Goal: Information Seeking & Learning: Learn about a topic

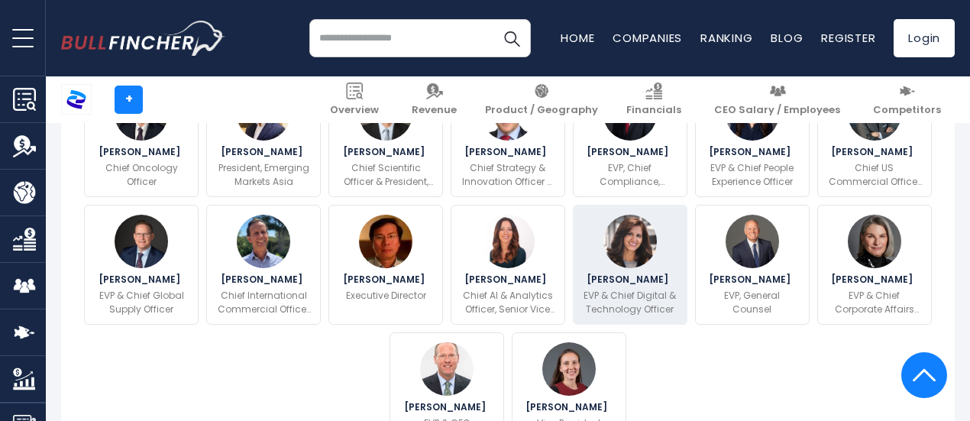
scroll to position [688, 0]
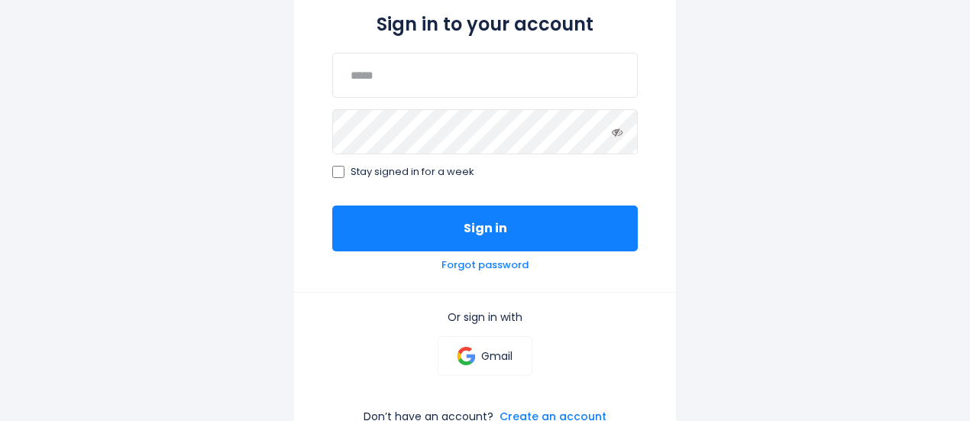
scroll to position [229, 0]
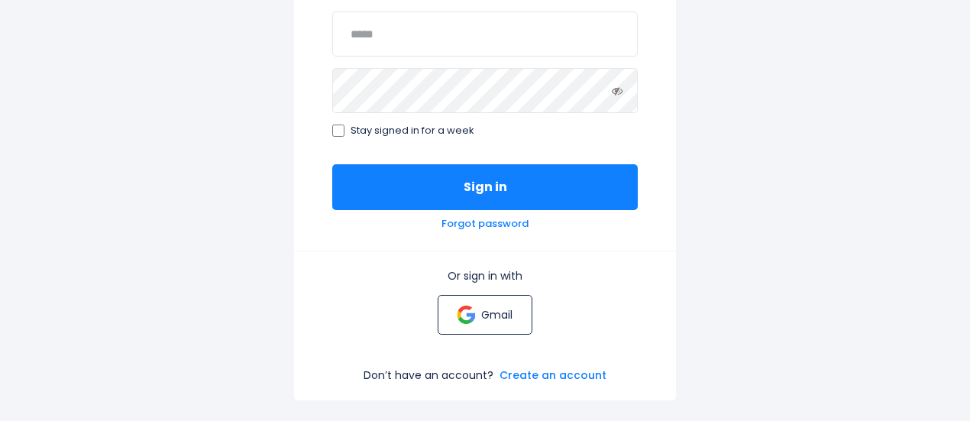
click at [500, 314] on p "Gmail" at bounding box center [496, 315] width 31 height 14
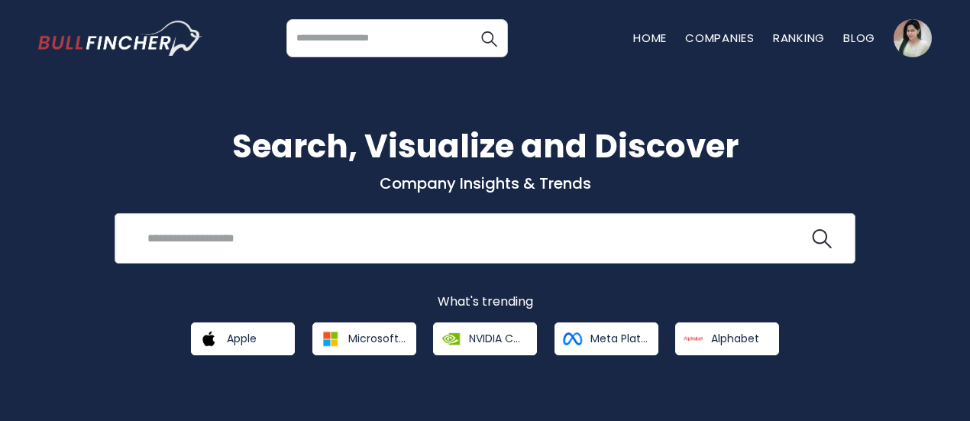
click at [367, 241] on input "search" at bounding box center [473, 238] width 671 height 28
type input "******"
click at [824, 235] on img "search icon" at bounding box center [822, 239] width 20 height 20
click at [486, 238] on input "******" at bounding box center [474, 238] width 672 height 28
click at [812, 229] on button at bounding box center [822, 239] width 20 height 20
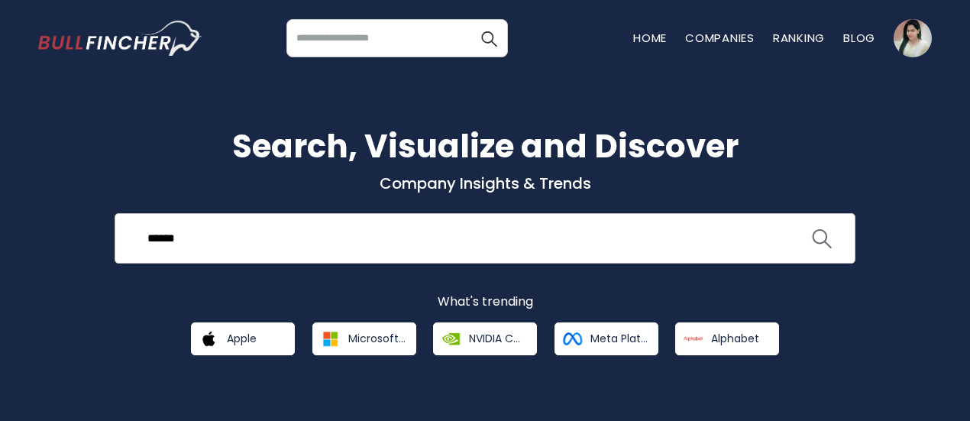
click at [822, 236] on img "search icon" at bounding box center [822, 239] width 20 height 20
click at [351, 38] on input "search" at bounding box center [398, 38] width 222 height 38
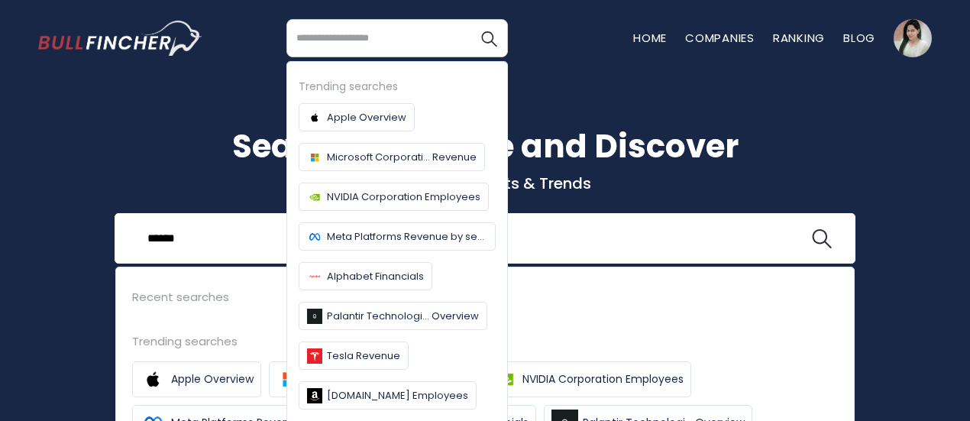
click at [912, 294] on p "What's trending" at bounding box center [485, 302] width 894 height 16
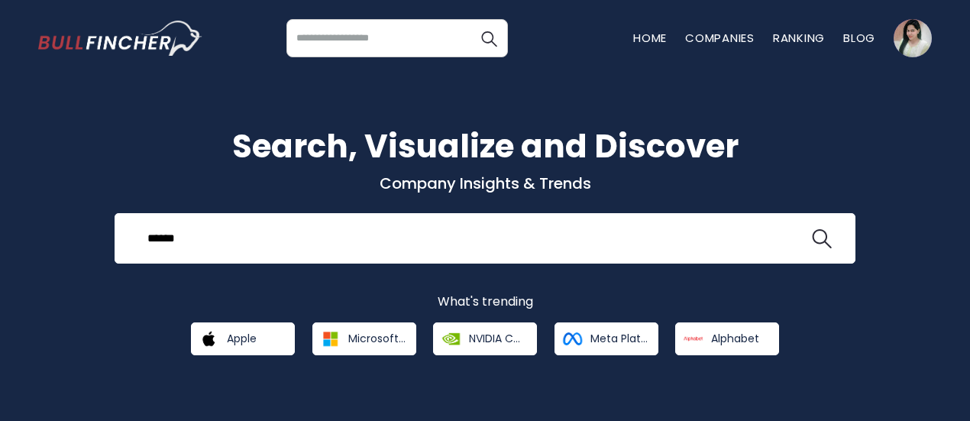
click at [390, 35] on input "search" at bounding box center [398, 38] width 222 height 38
type input "******"
click at [484, 37] on img "Search" at bounding box center [489, 38] width 20 height 20
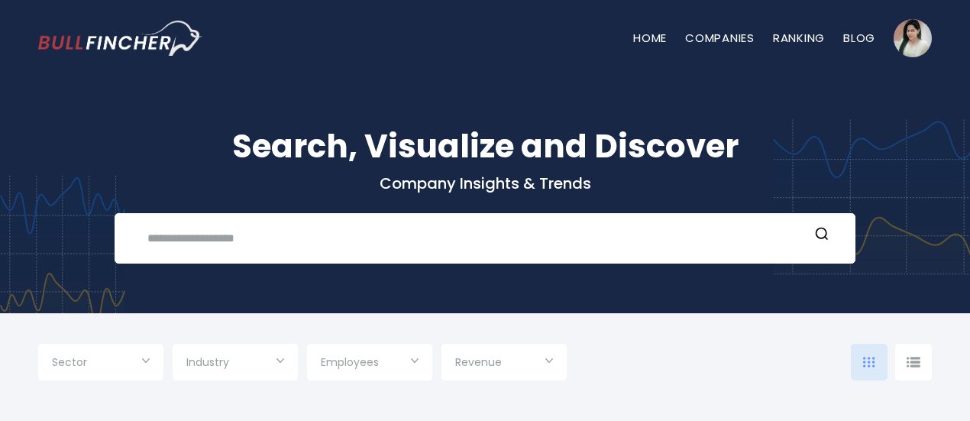
type input "***"
click at [711, 34] on link "Companies" at bounding box center [720, 38] width 70 height 16
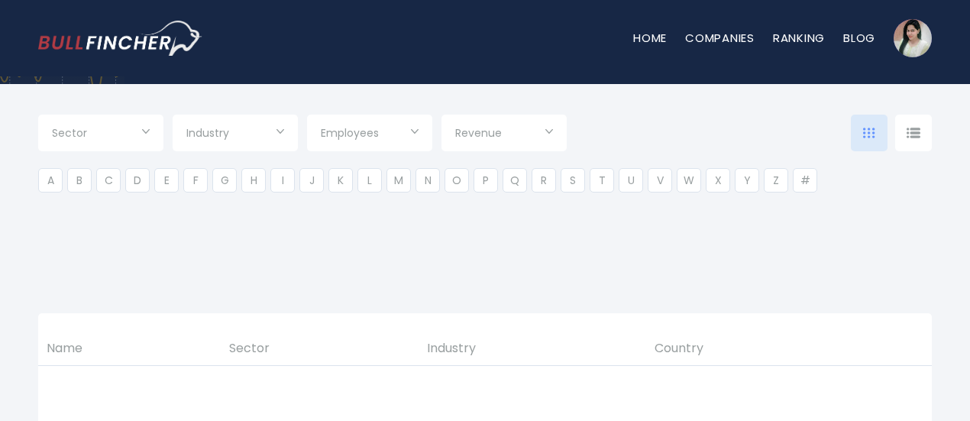
type input "***"
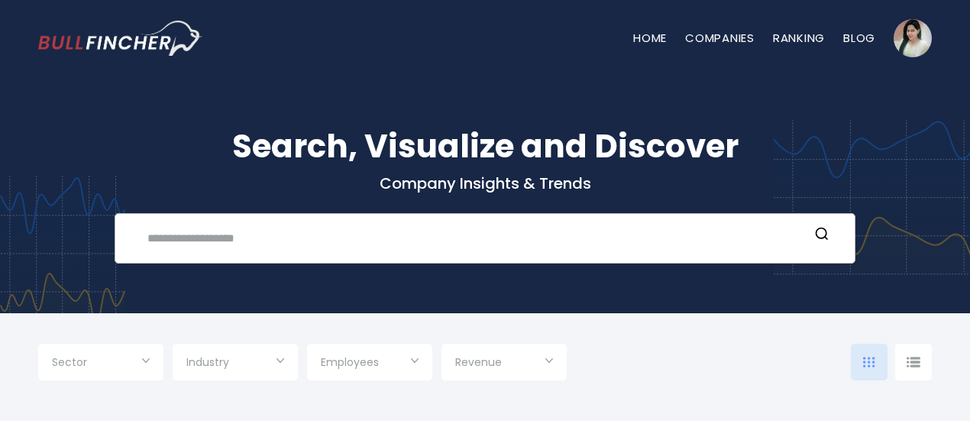
click at [431, 233] on input "text" at bounding box center [473, 238] width 671 height 28
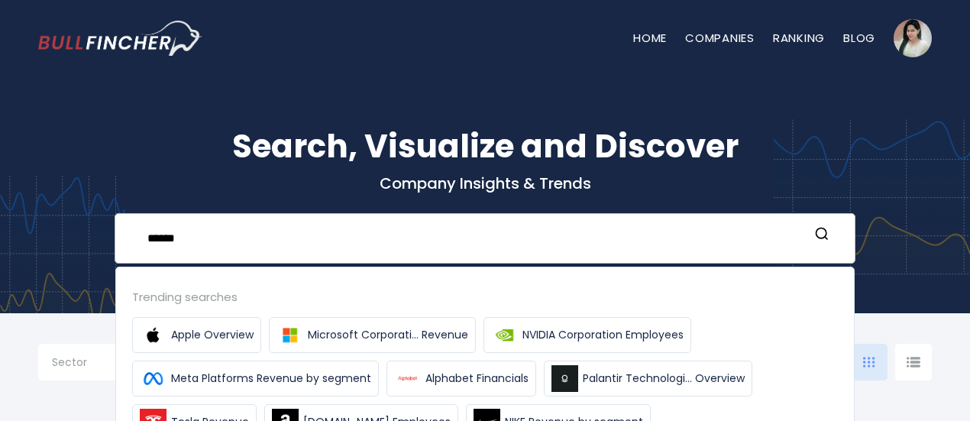
type input "******"
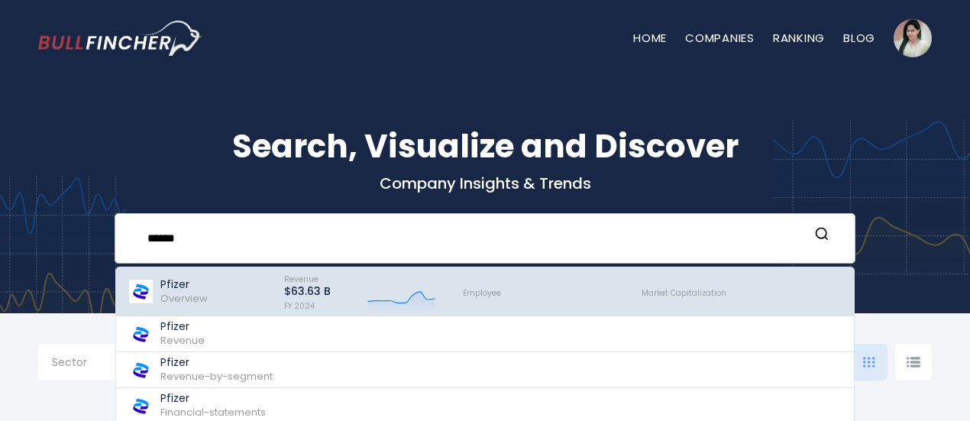
click at [196, 297] on span "Overview" at bounding box center [183, 298] width 47 height 15
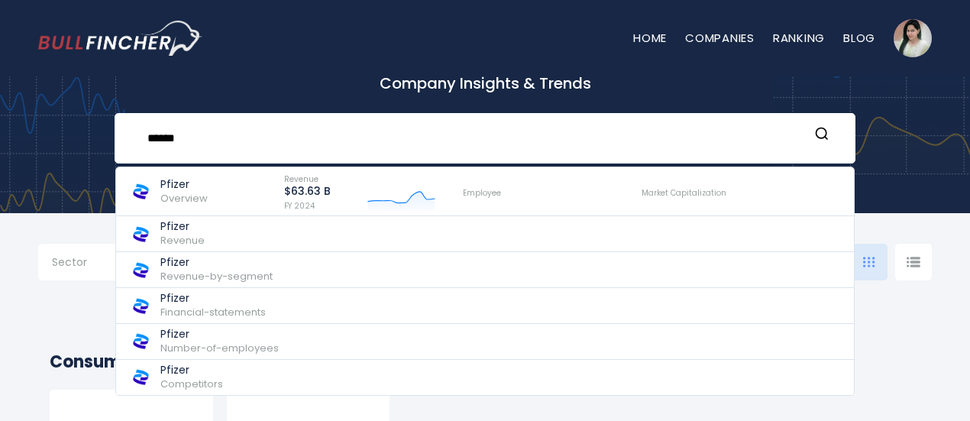
scroll to position [76, 0]
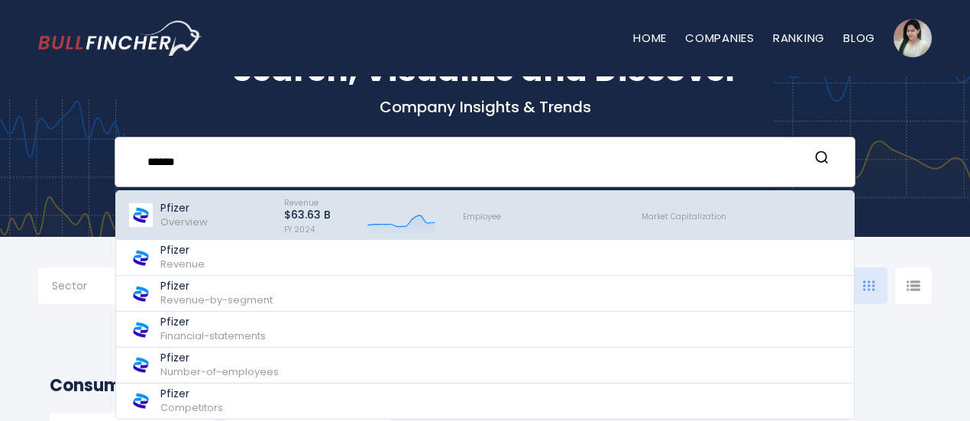
click at [168, 218] on span "Overview" at bounding box center [183, 222] width 47 height 15
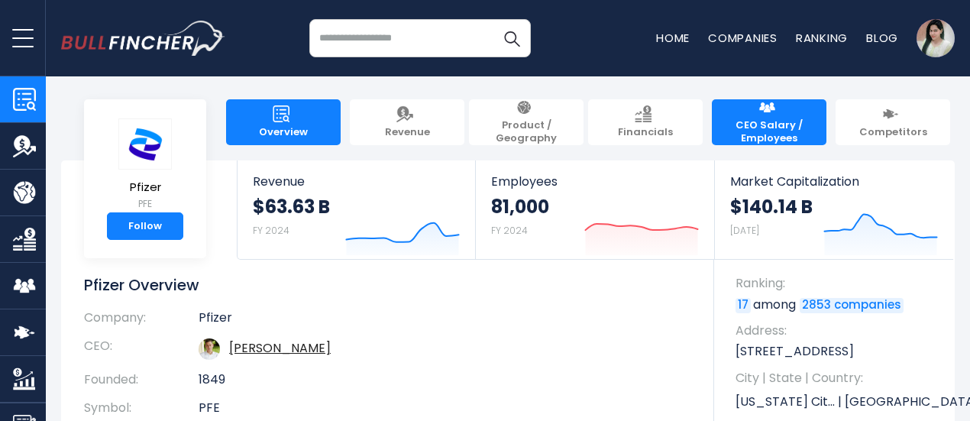
click at [776, 128] on span "CEO Salary / Employees" at bounding box center [769, 132] width 99 height 26
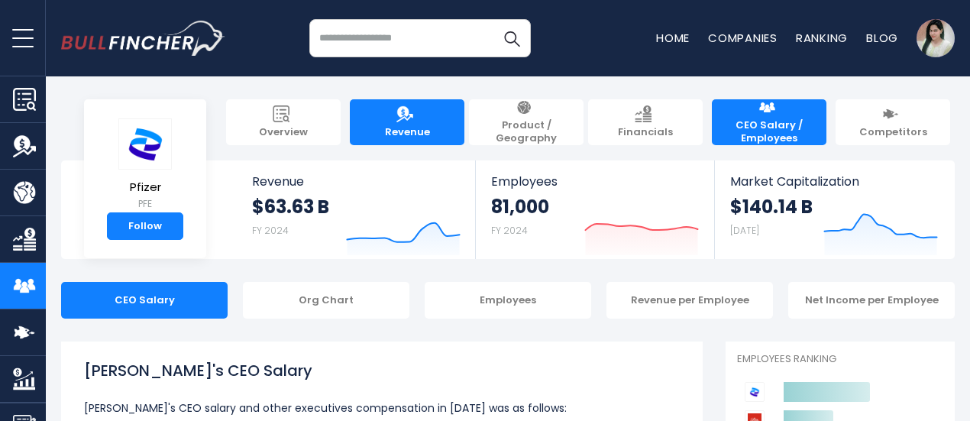
click at [397, 126] on span "Revenue" at bounding box center [407, 132] width 45 height 13
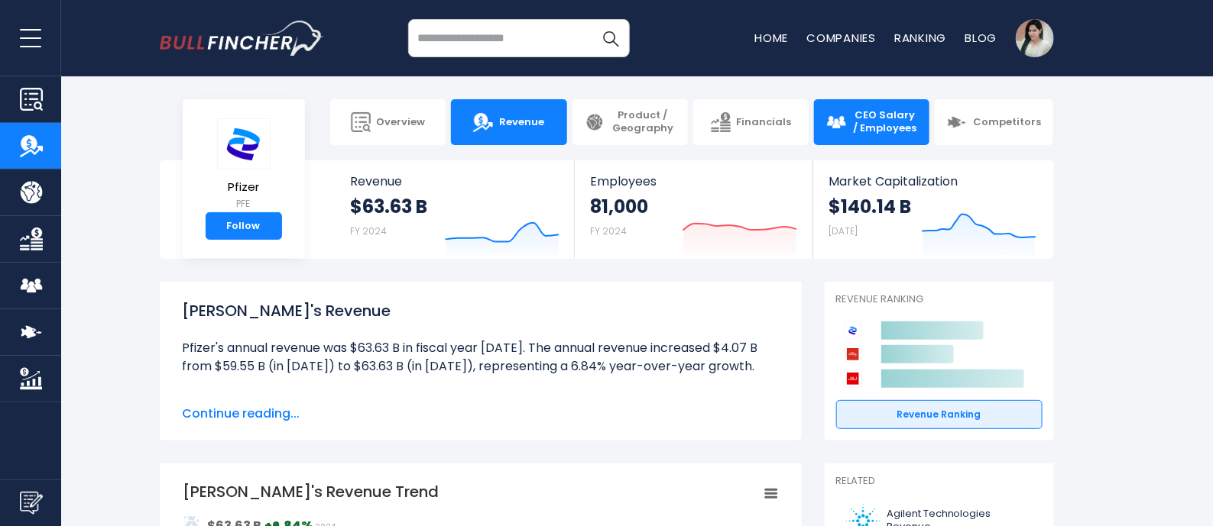
click at [871, 124] on span "CEO Salary / Employees" at bounding box center [884, 122] width 65 height 26
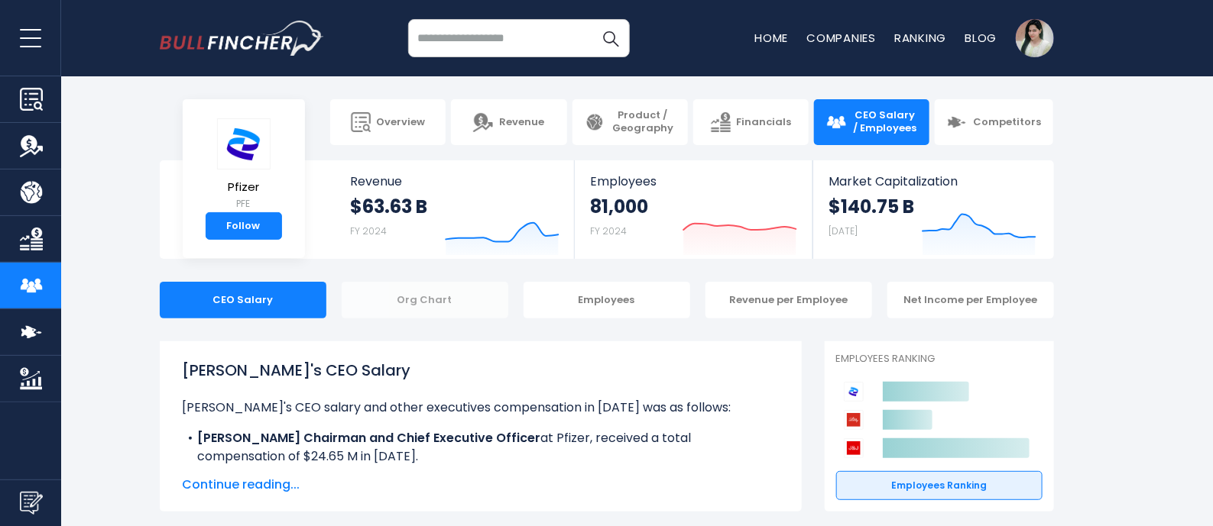
click at [432, 309] on div "Org Chart" at bounding box center [425, 300] width 167 height 37
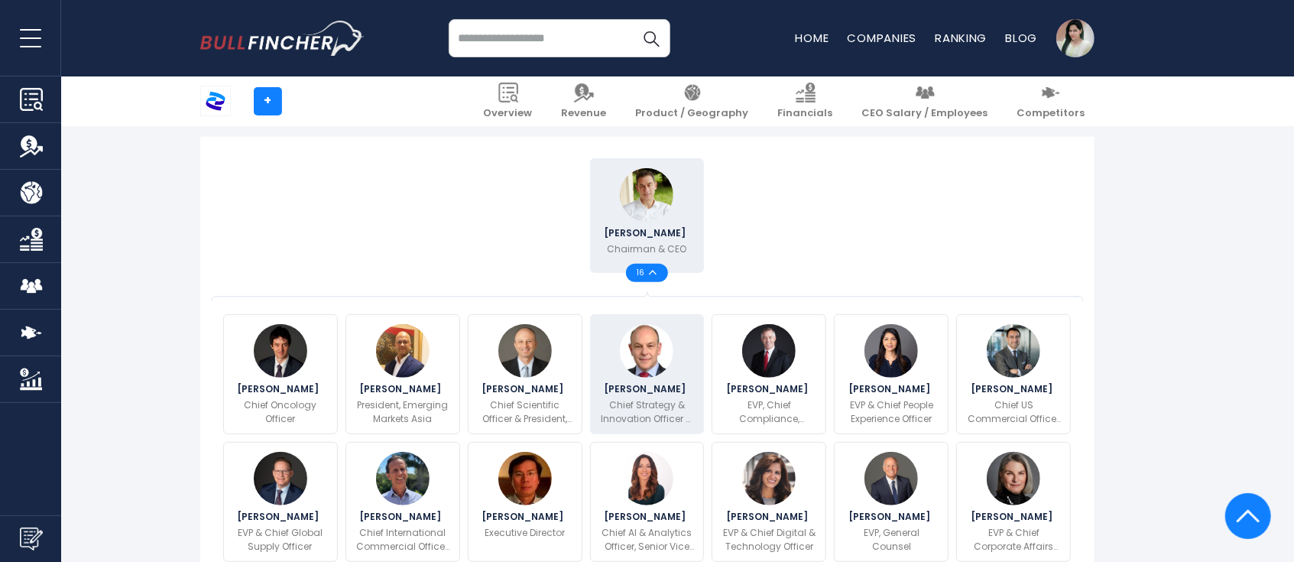
scroll to position [413, 0]
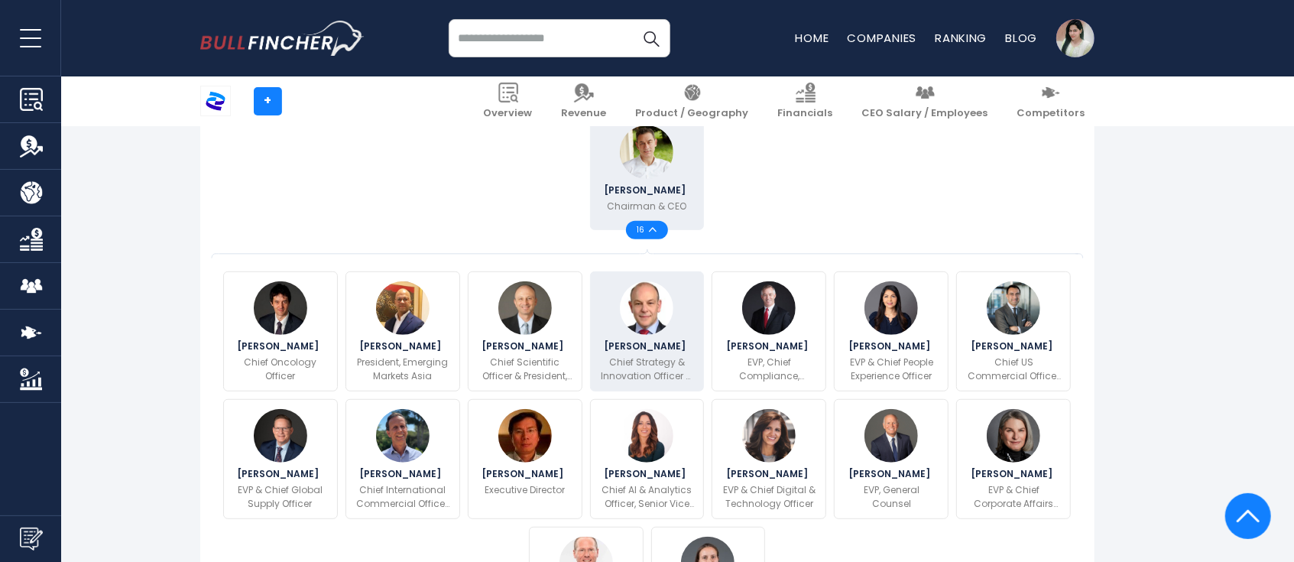
click at [662, 360] on p "Chief Strategy & Innovation Officer & EVP" at bounding box center [647, 369] width 95 height 28
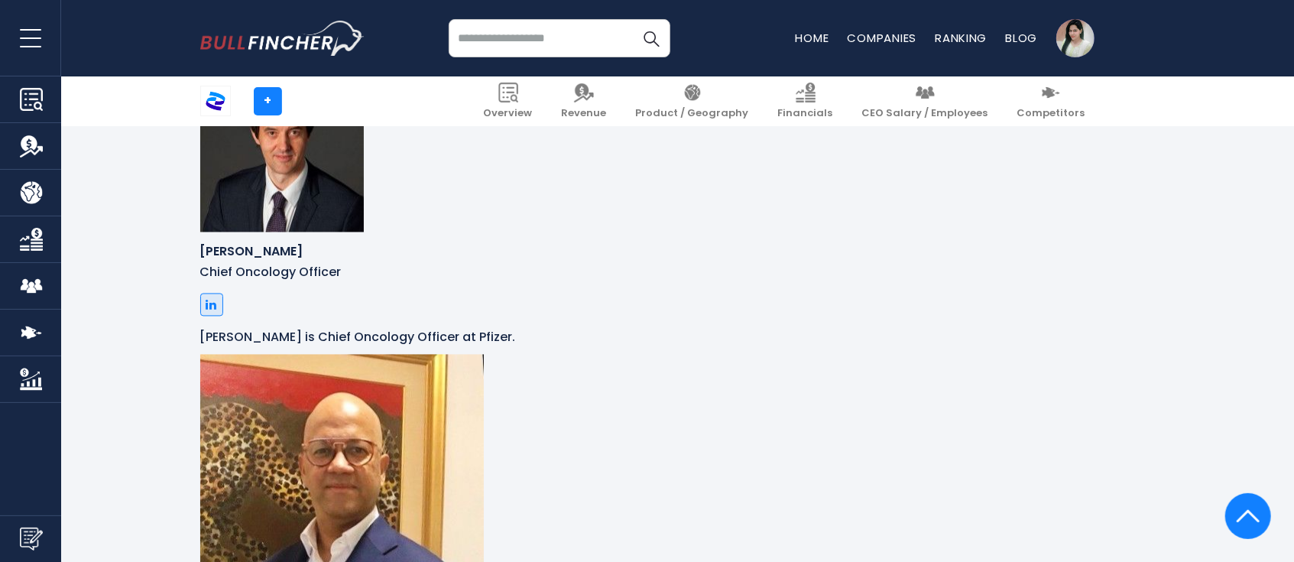
scroll to position [1968, 0]
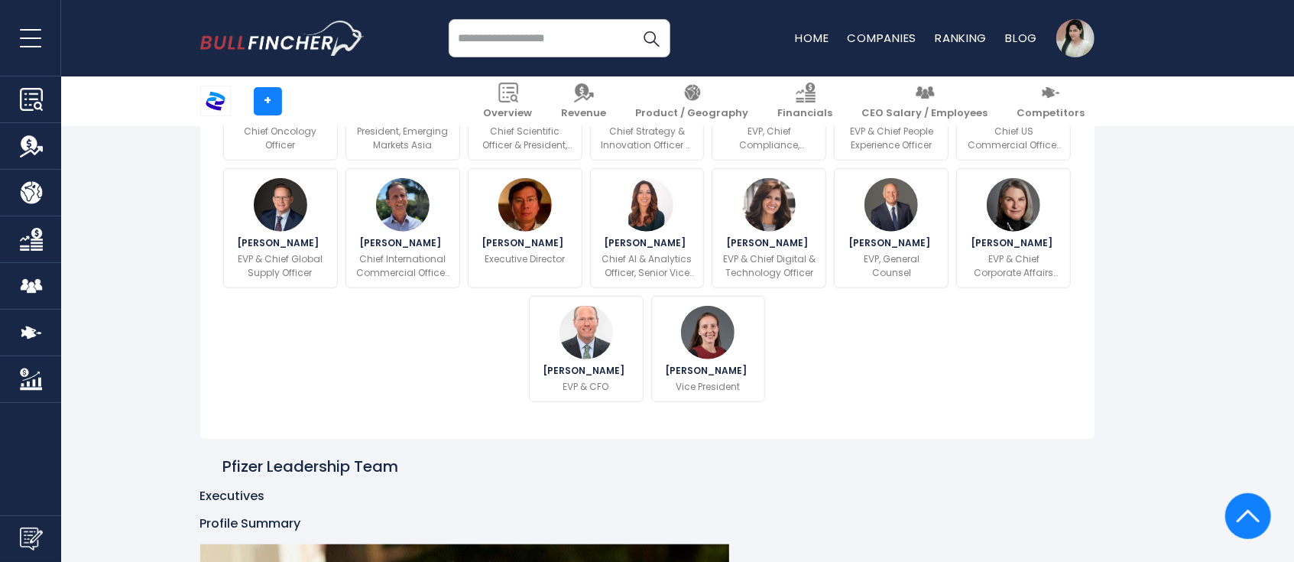
scroll to position [542, 0]
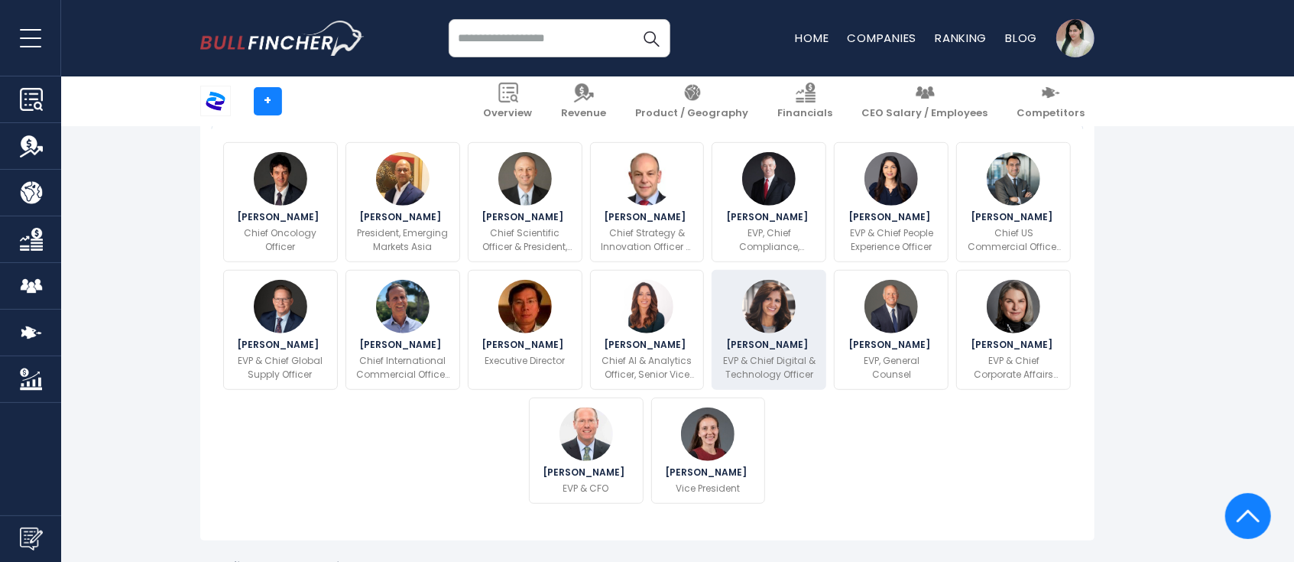
click at [763, 316] on img at bounding box center [768, 306] width 53 height 53
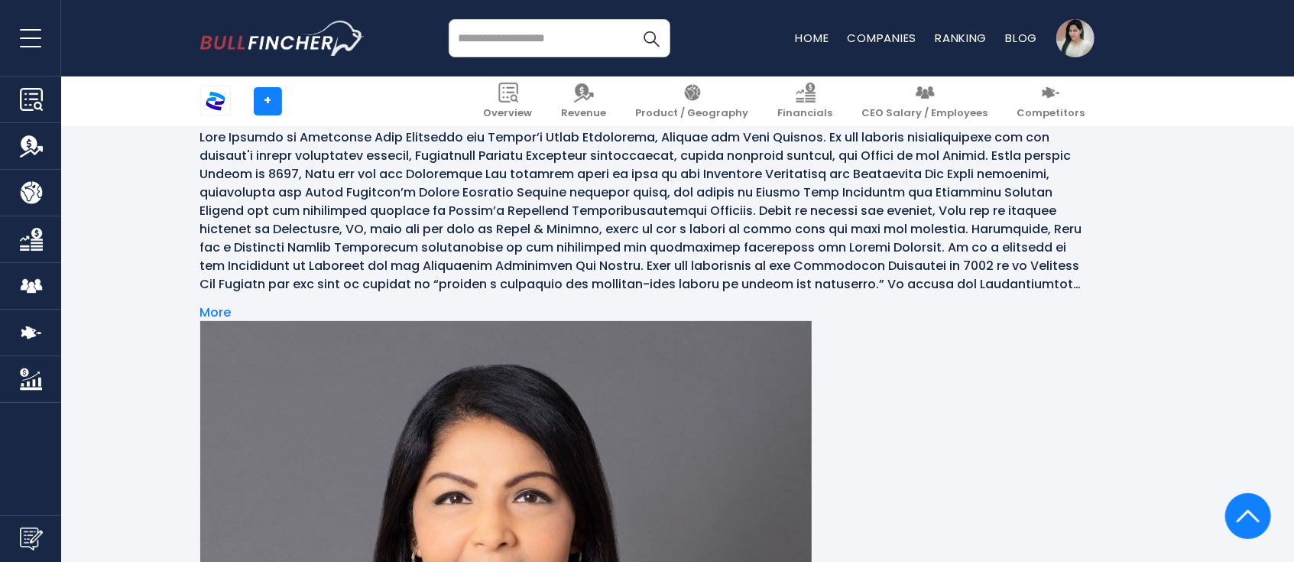
scroll to position [4104, 0]
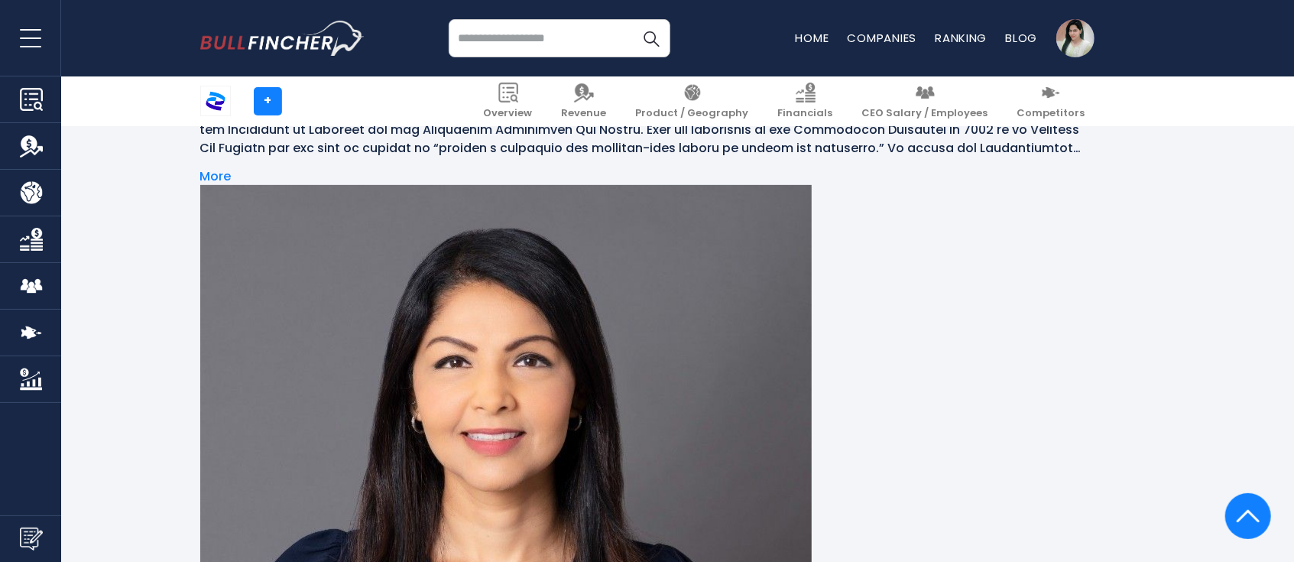
scroll to position [4308, 0]
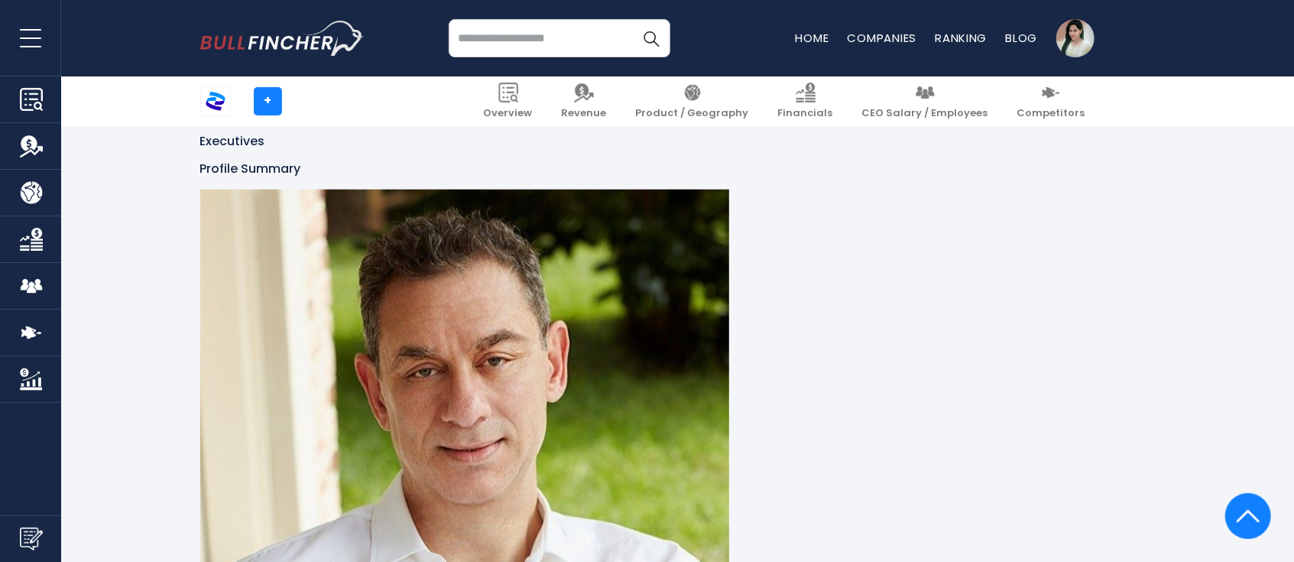
scroll to position [1048, 0]
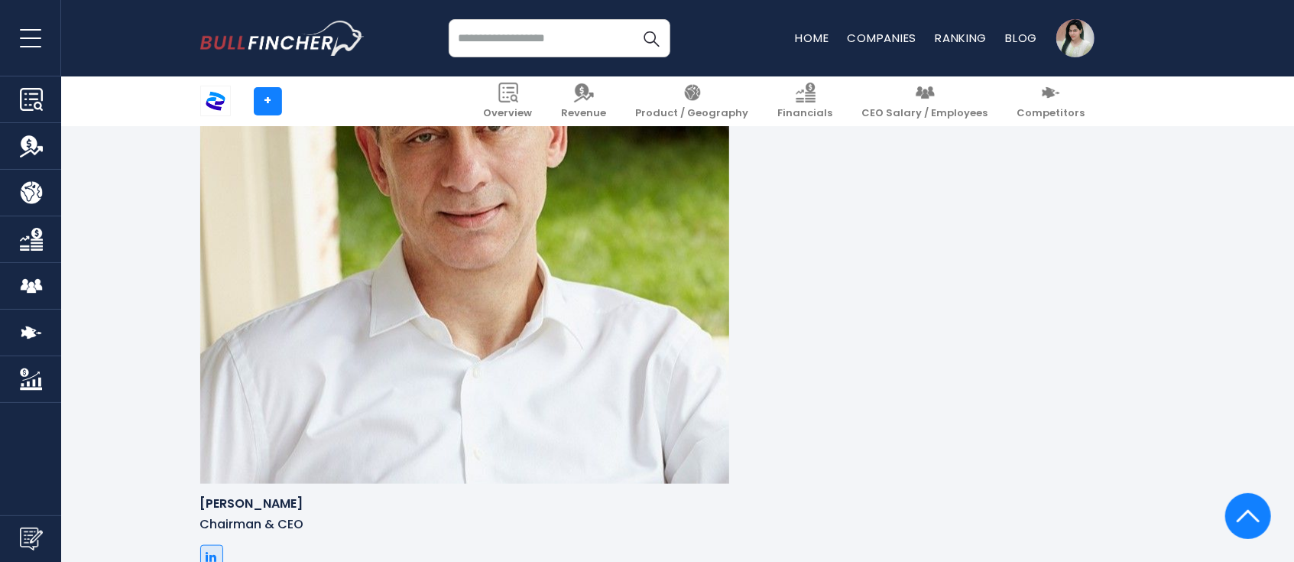
scroll to position [1252, 0]
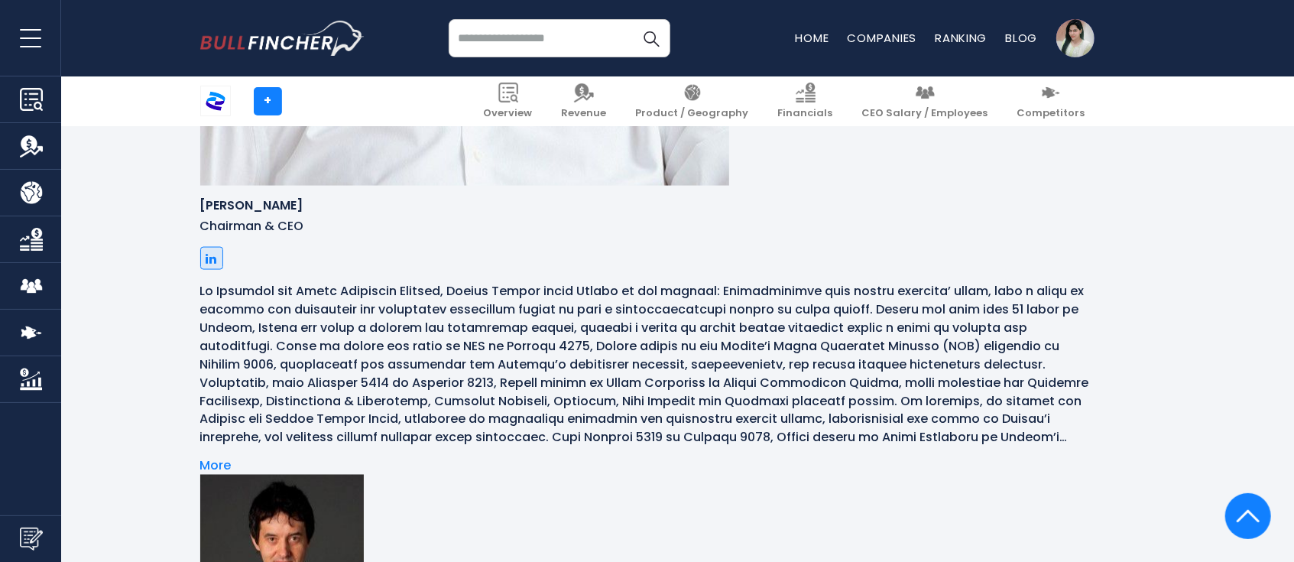
scroll to position [1557, 0]
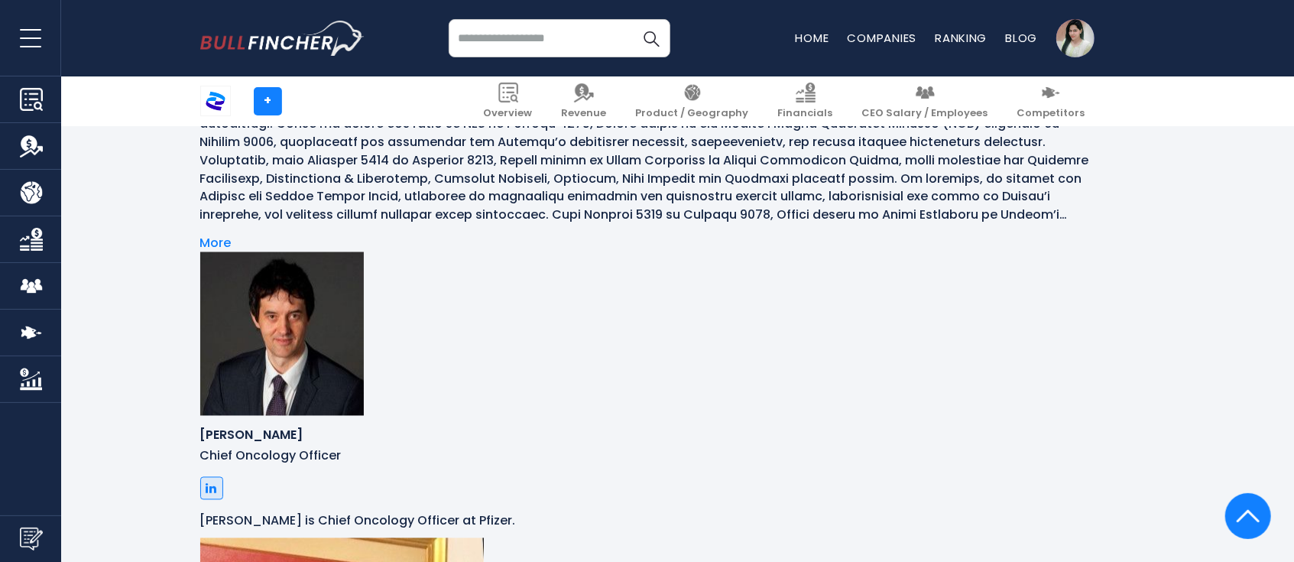
scroll to position [1760, 0]
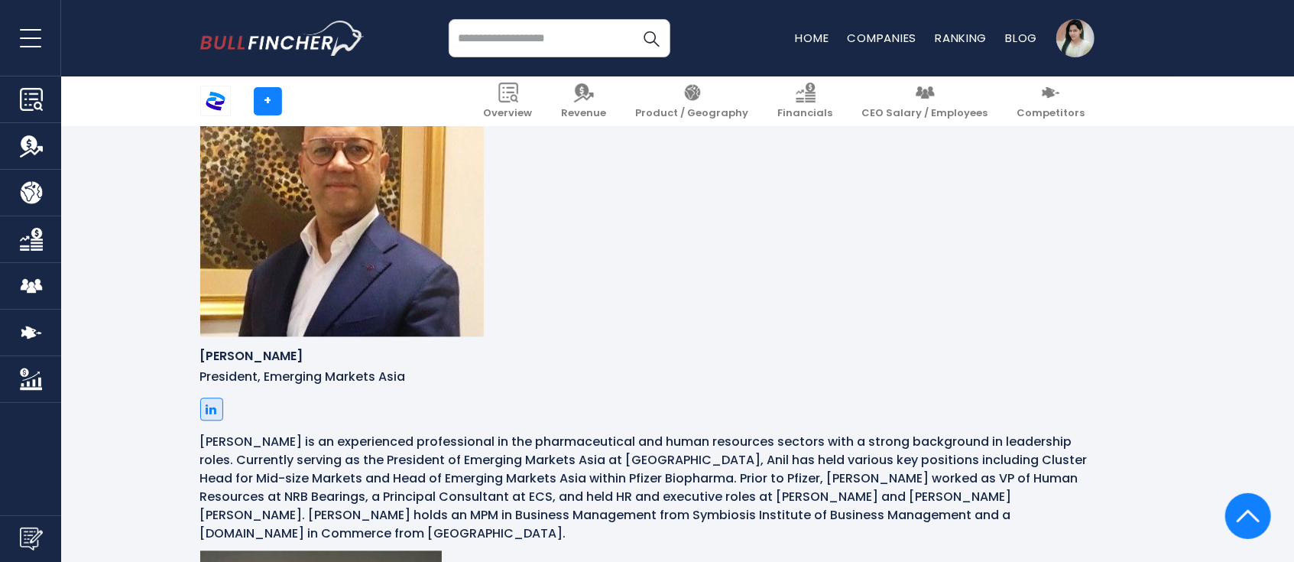
scroll to position [2270, 0]
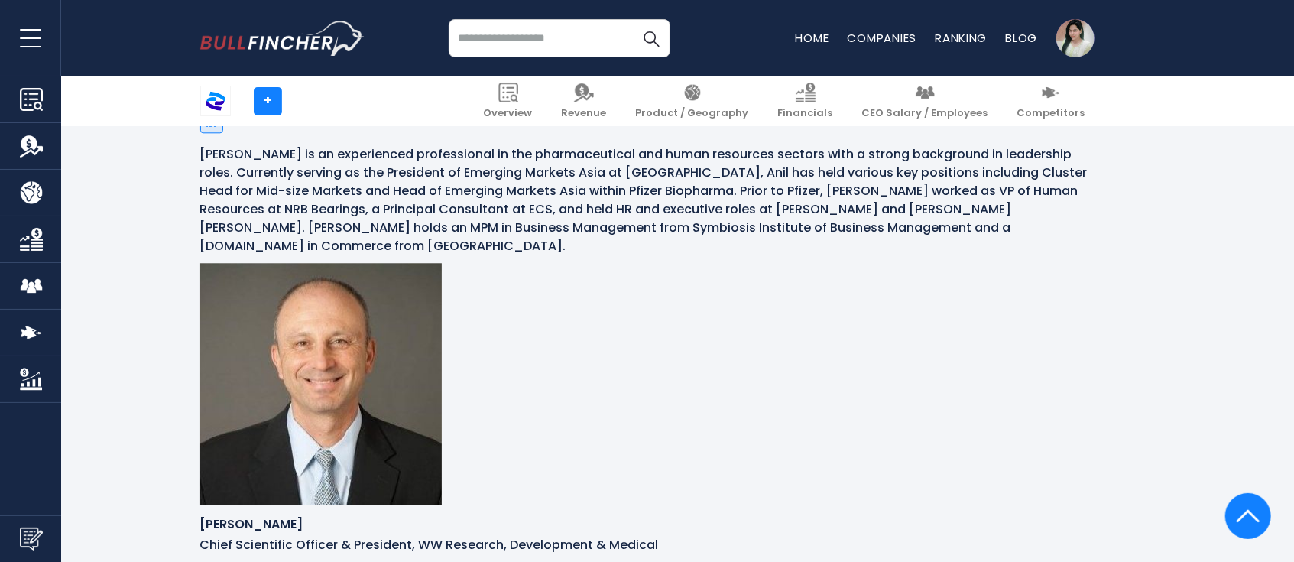
scroll to position [2576, 0]
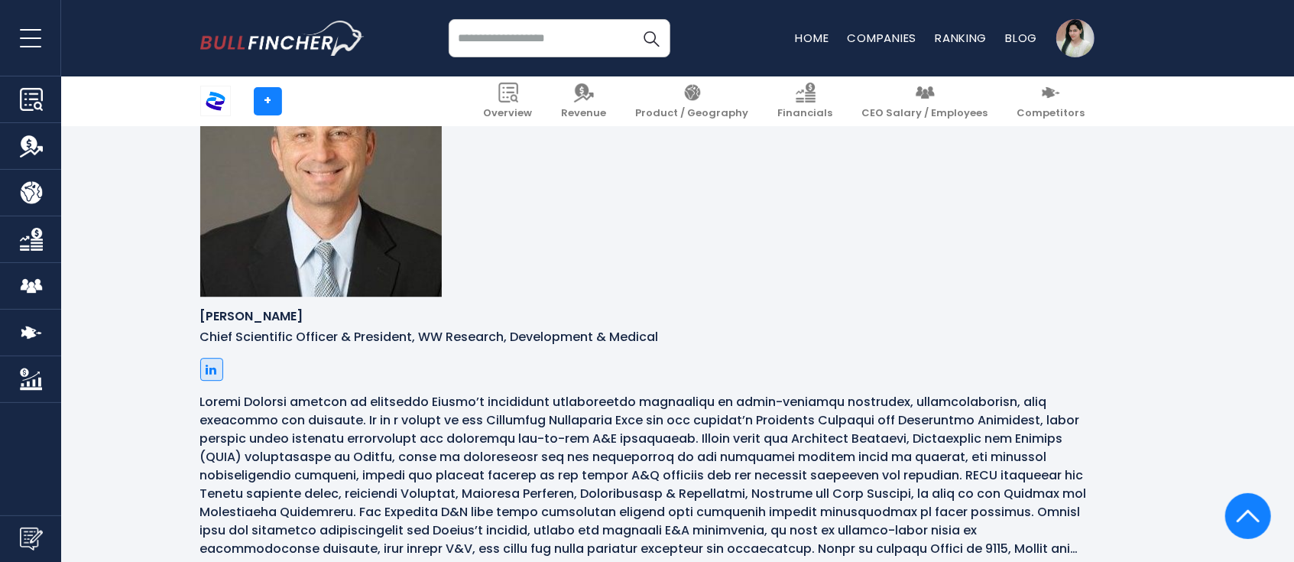
scroll to position [2780, 0]
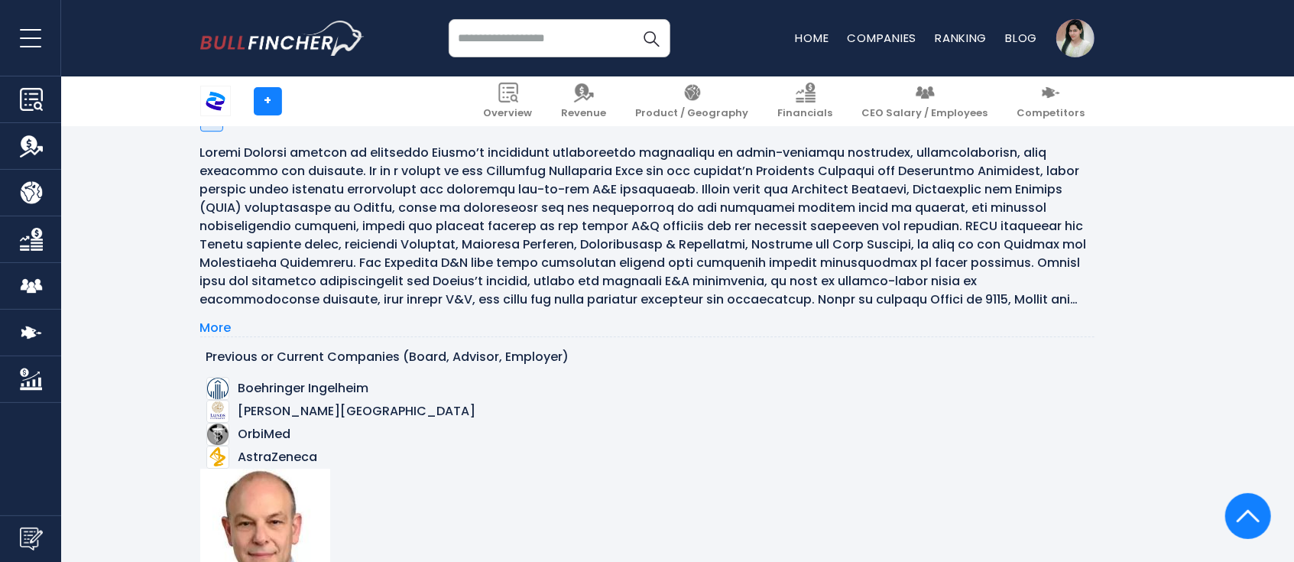
scroll to position [2983, 0]
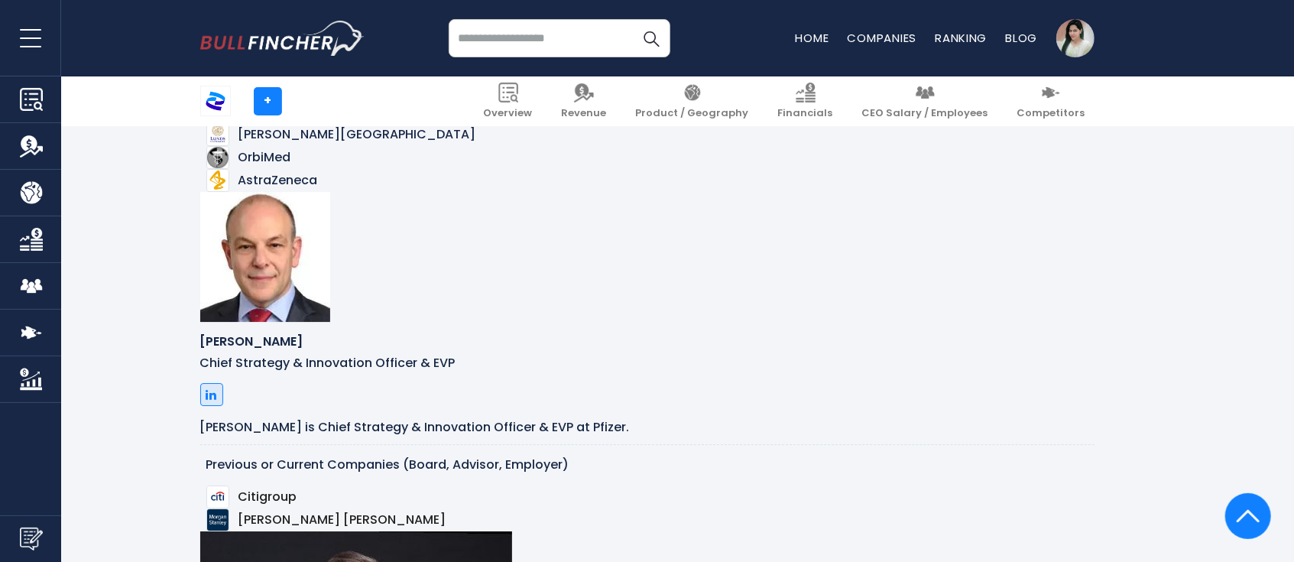
scroll to position [3289, 0]
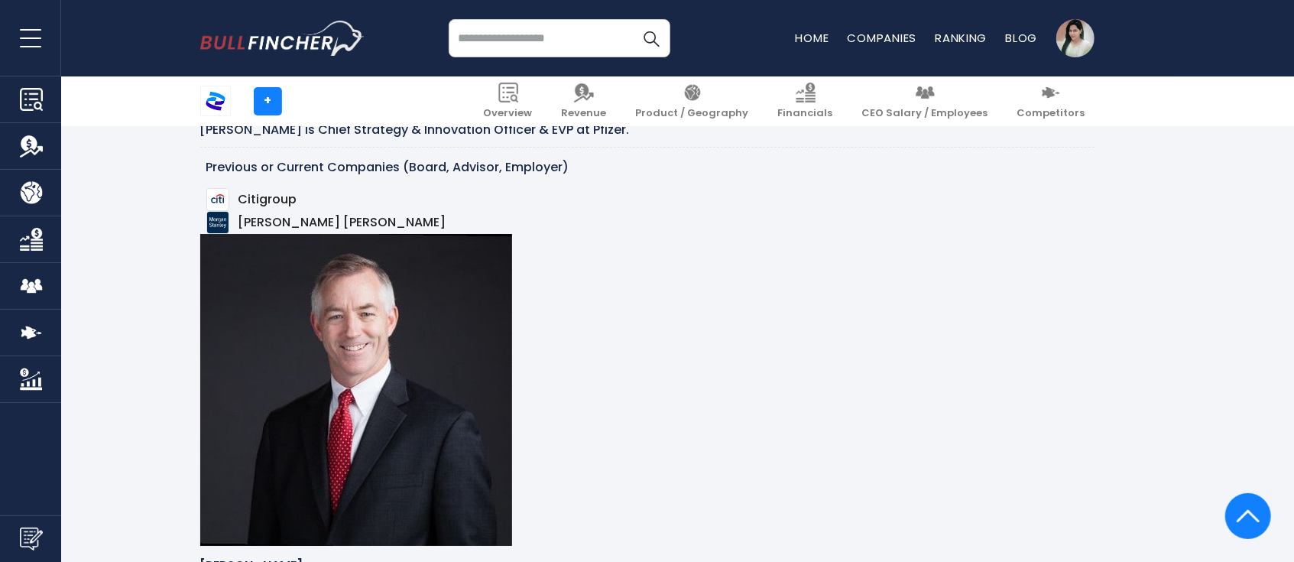
scroll to position [3594, 0]
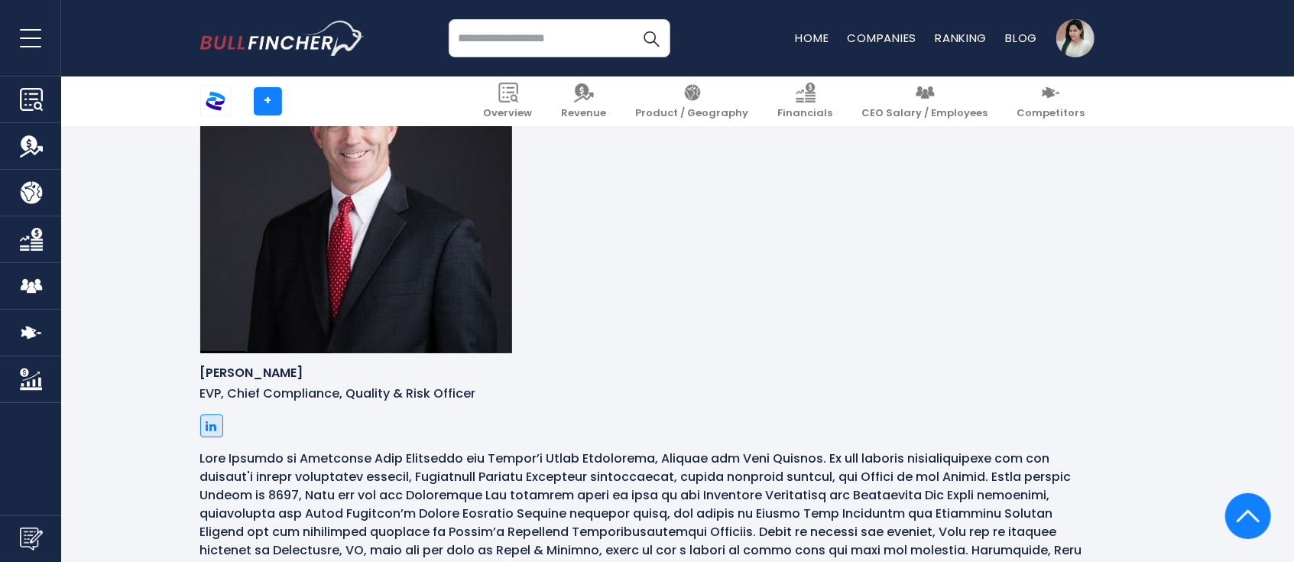
scroll to position [3798, 0]
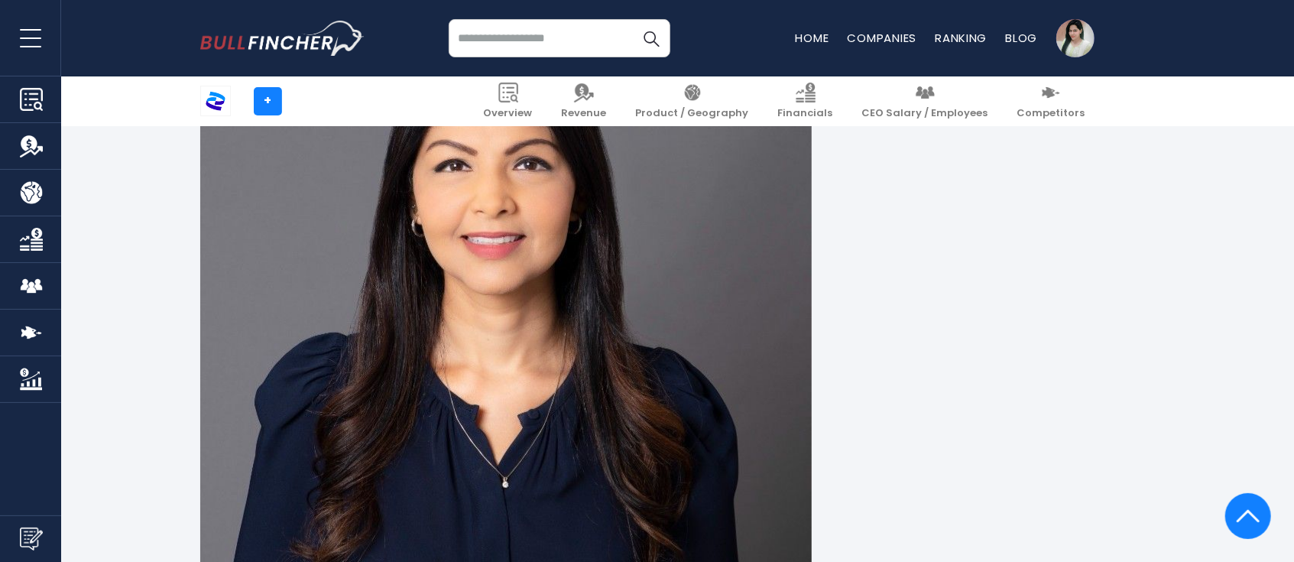
scroll to position [4409, 0]
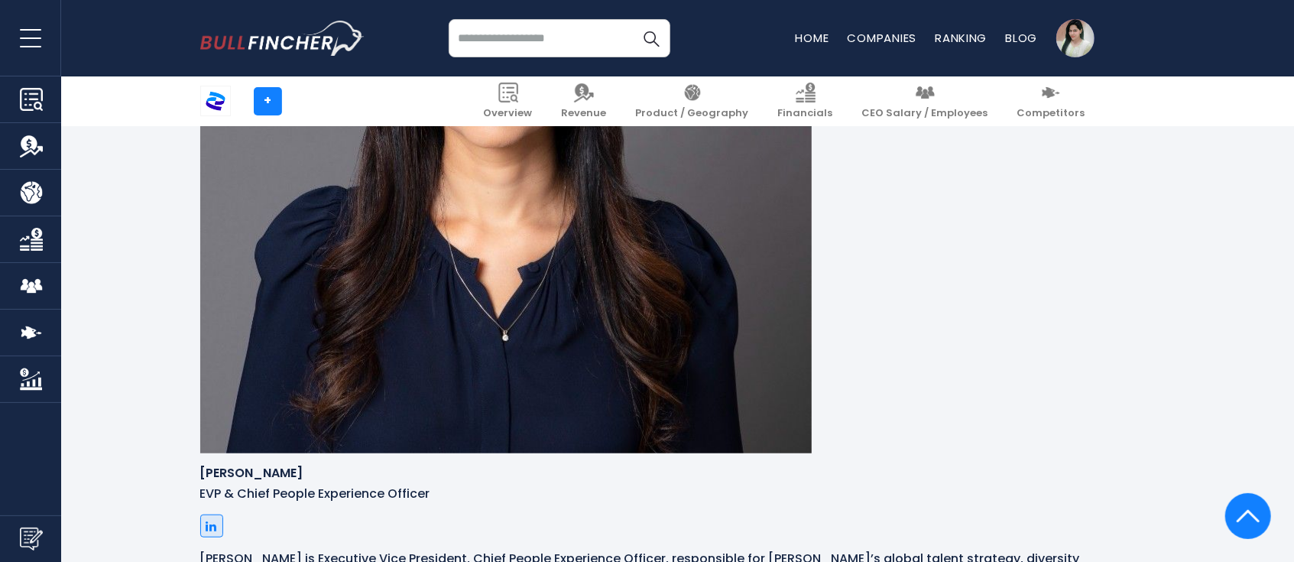
scroll to position [4613, 0]
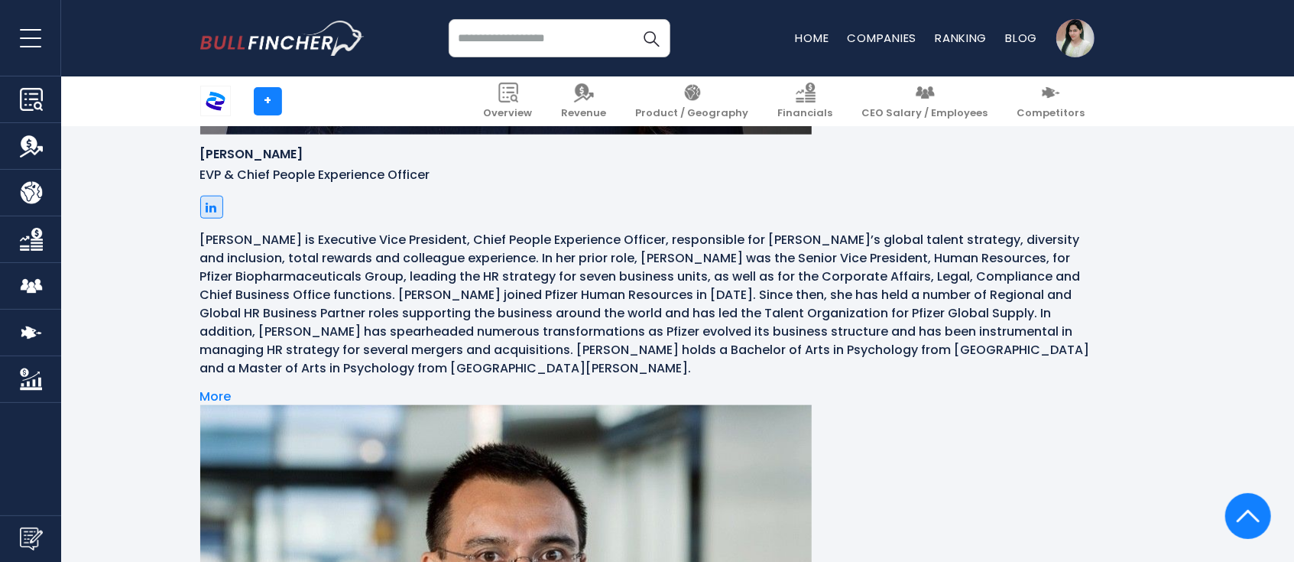
scroll to position [4919, 0]
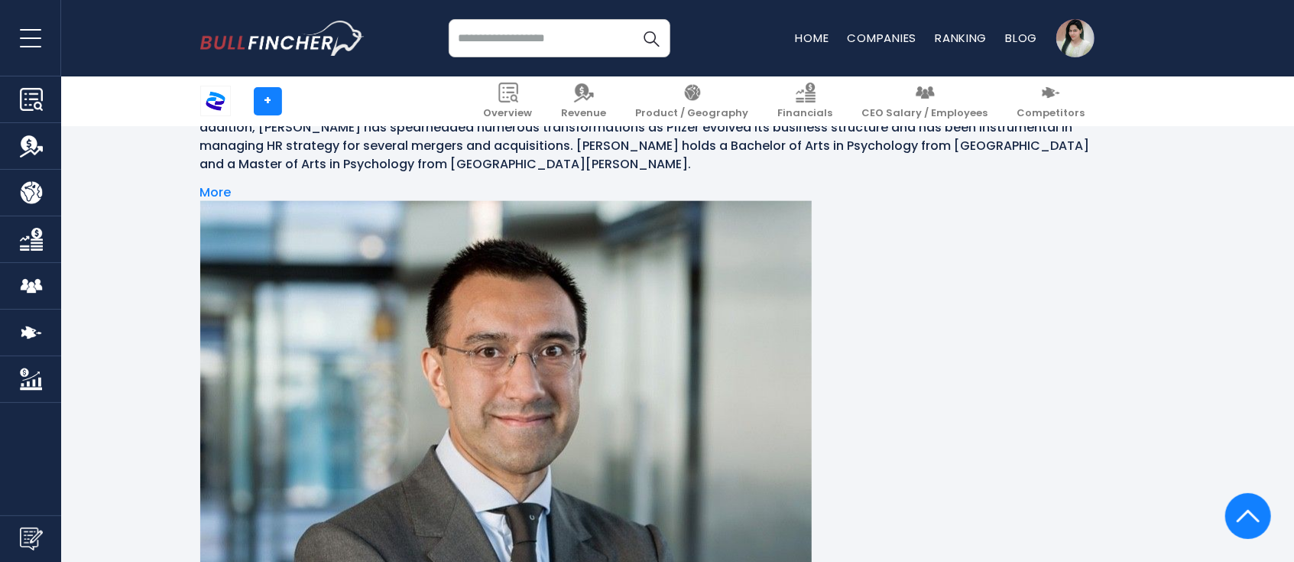
scroll to position [5122, 0]
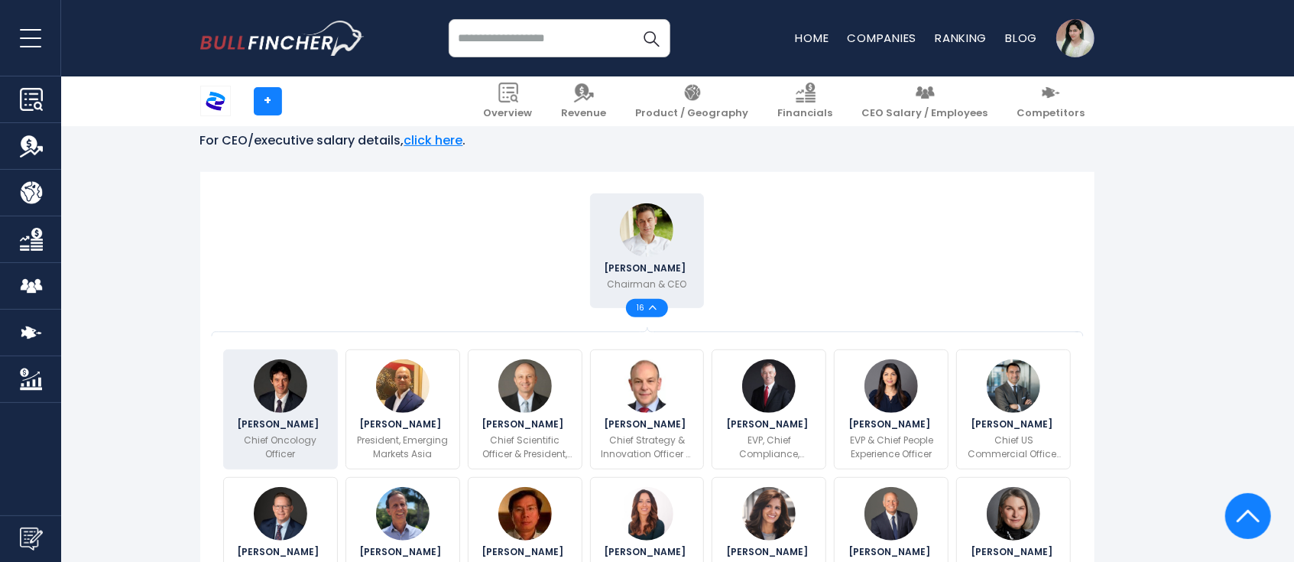
scroll to position [0, 0]
